Goal: Find specific page/section: Find specific page/section

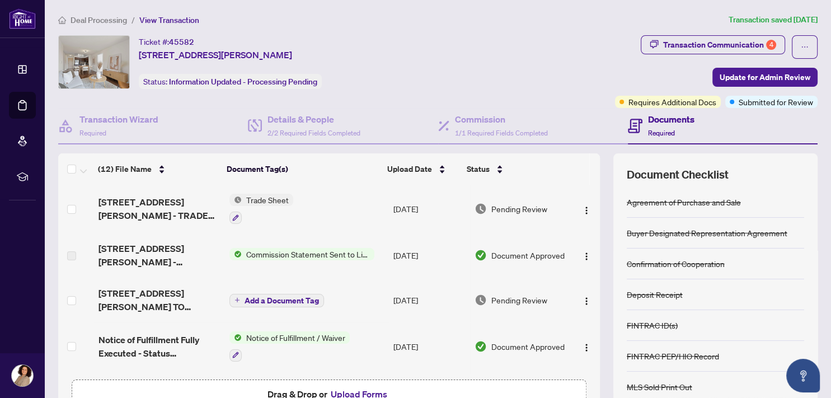
drag, startPoint x: 118, startPoint y: 20, endPoint x: 106, endPoint y: 13, distance: 13.1
click at [116, 20] on span "Deal Processing" at bounding box center [99, 20] width 57 height 10
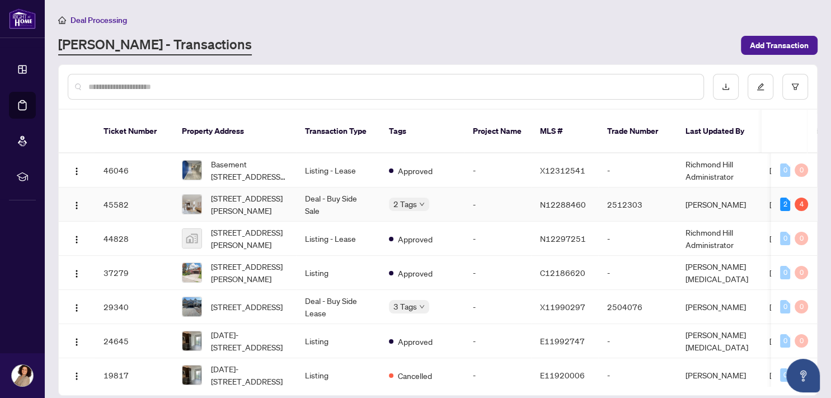
click at [633, 193] on td "2512303" at bounding box center [637, 205] width 78 height 34
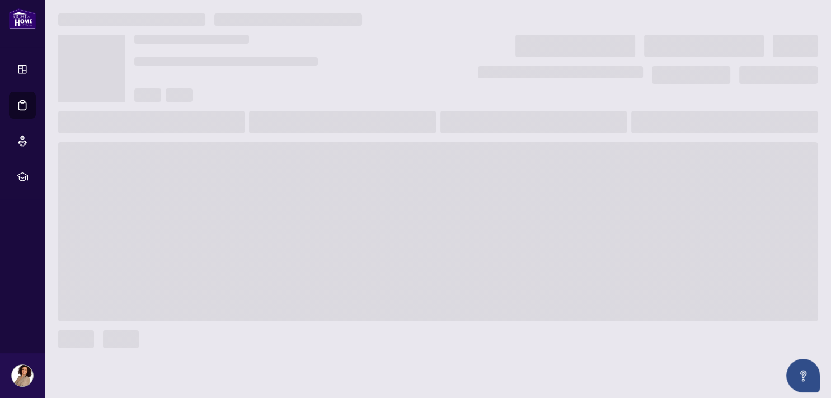
click at [633, 193] on span at bounding box center [438, 231] width 760 height 179
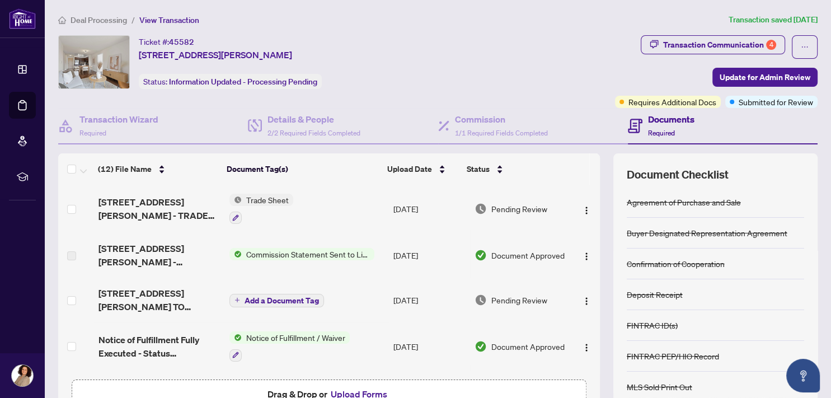
click at [102, 20] on span "Deal Processing" at bounding box center [99, 20] width 57 height 10
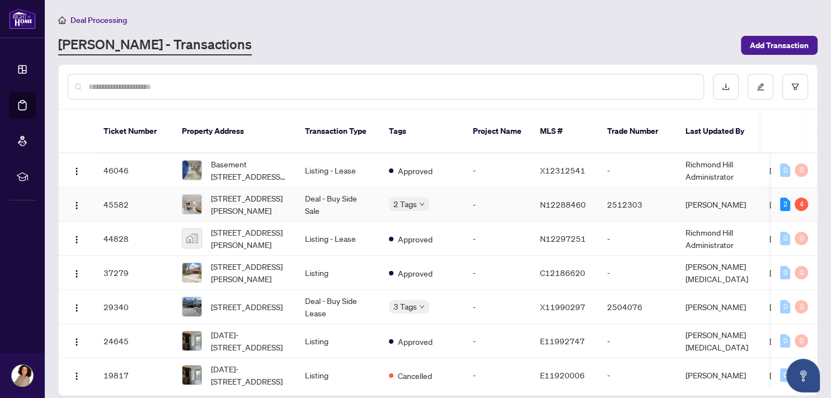
click at [346, 188] on td "Deal - Buy Side Sale" at bounding box center [338, 205] width 84 height 34
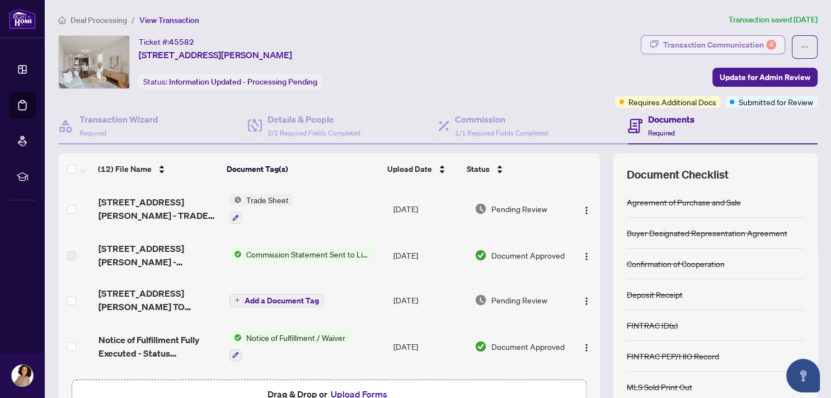
click at [693, 45] on div "Transaction Communication 4" at bounding box center [719, 45] width 113 height 18
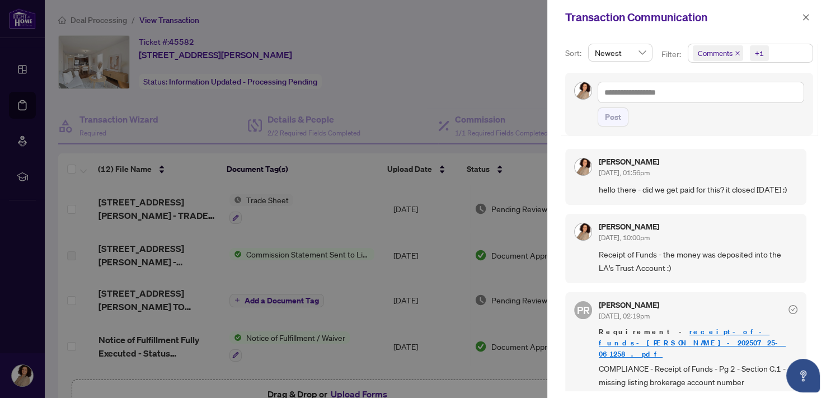
click at [446, 56] on div at bounding box center [415, 199] width 831 height 398
click at [420, 63] on div at bounding box center [415, 199] width 831 height 398
click at [807, 18] on icon "close" at bounding box center [806, 17] width 6 height 6
